Goal: Download file/media

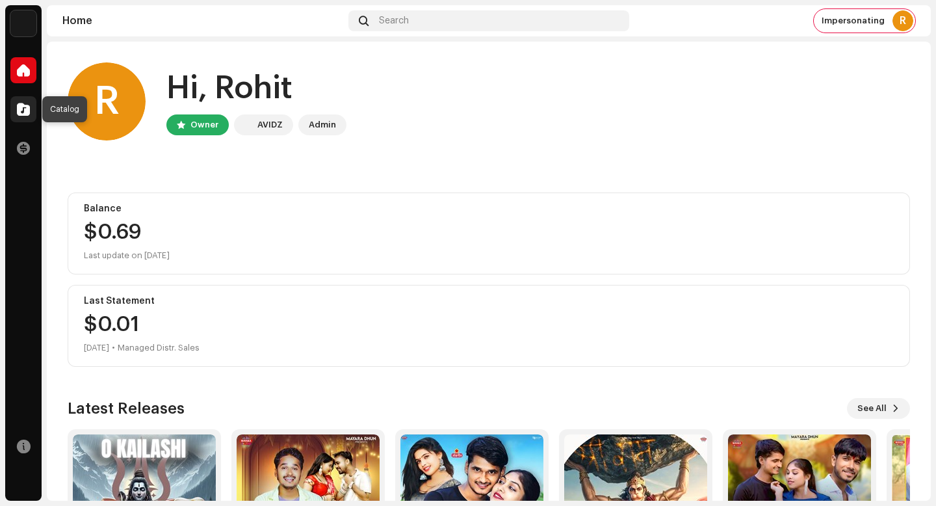
click at [33, 102] on div at bounding box center [23, 109] width 26 height 26
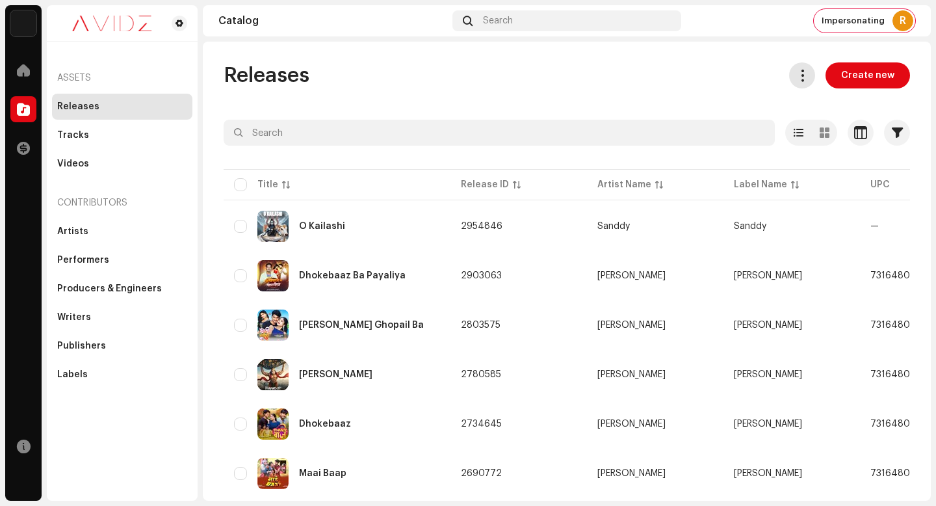
click at [796, 81] on span at bounding box center [802, 75] width 12 height 10
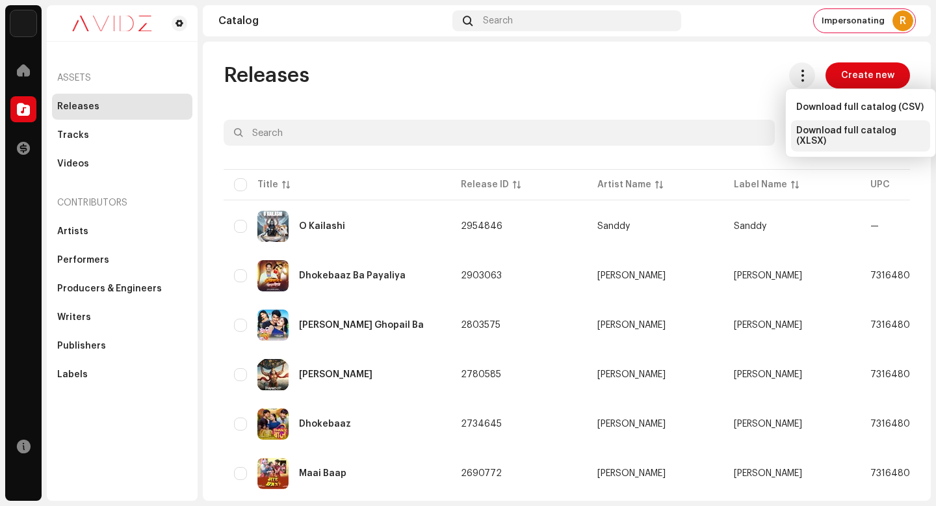
click at [813, 137] on span "Download full catalog (XLSX)" at bounding box center [860, 135] width 129 height 21
click at [582, 75] on div "Releases Create new" at bounding box center [567, 75] width 686 height 26
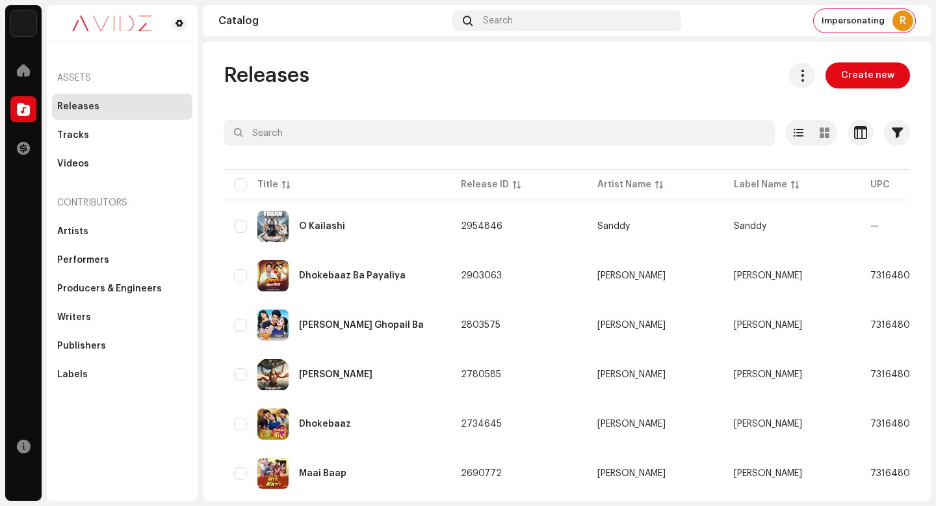
click at [839, 35] on div "Catalog Search Impersonating R" at bounding box center [567, 20] width 728 height 31
click at [839, 29] on div "Impersonating R" at bounding box center [864, 20] width 101 height 23
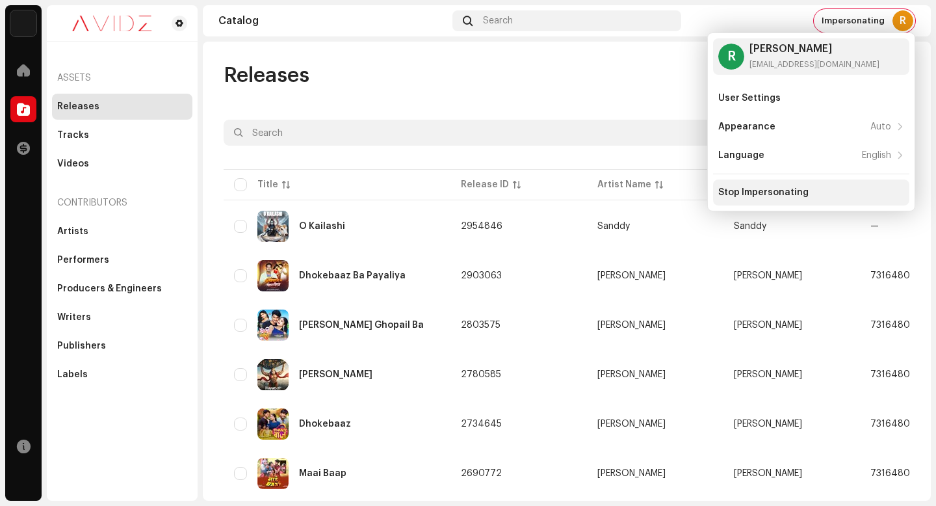
click at [818, 196] on div "Stop Impersonating" at bounding box center [811, 192] width 186 height 10
